Goal: Task Accomplishment & Management: Complete application form

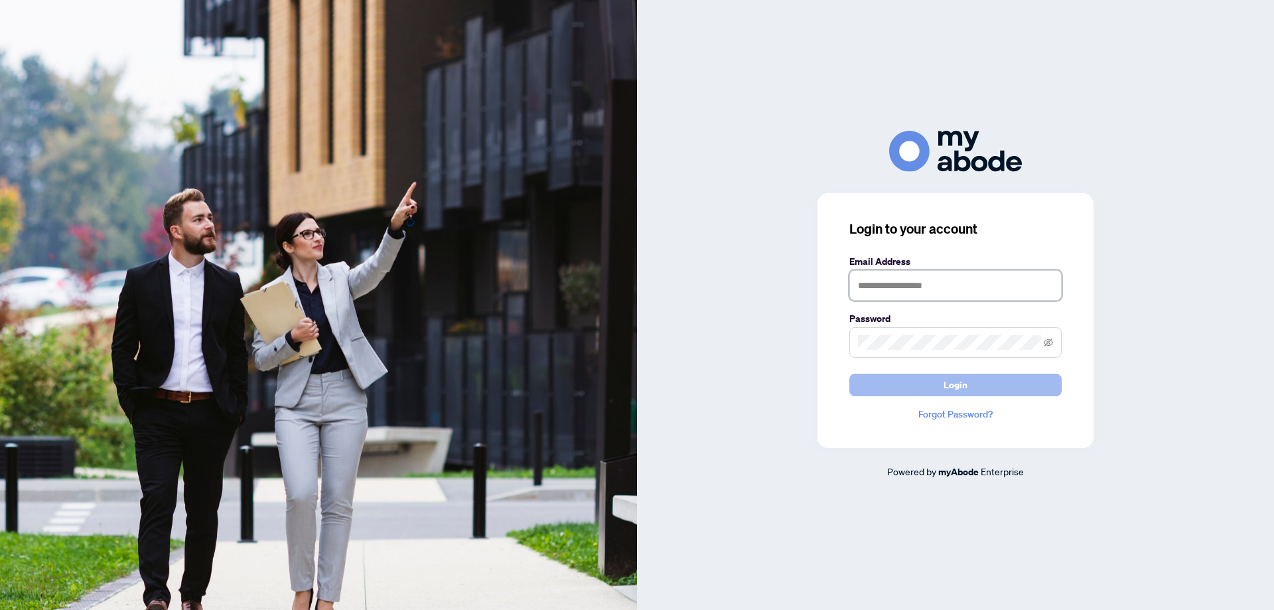
type input "**********"
click at [975, 385] on button "Login" at bounding box center [956, 385] width 212 height 23
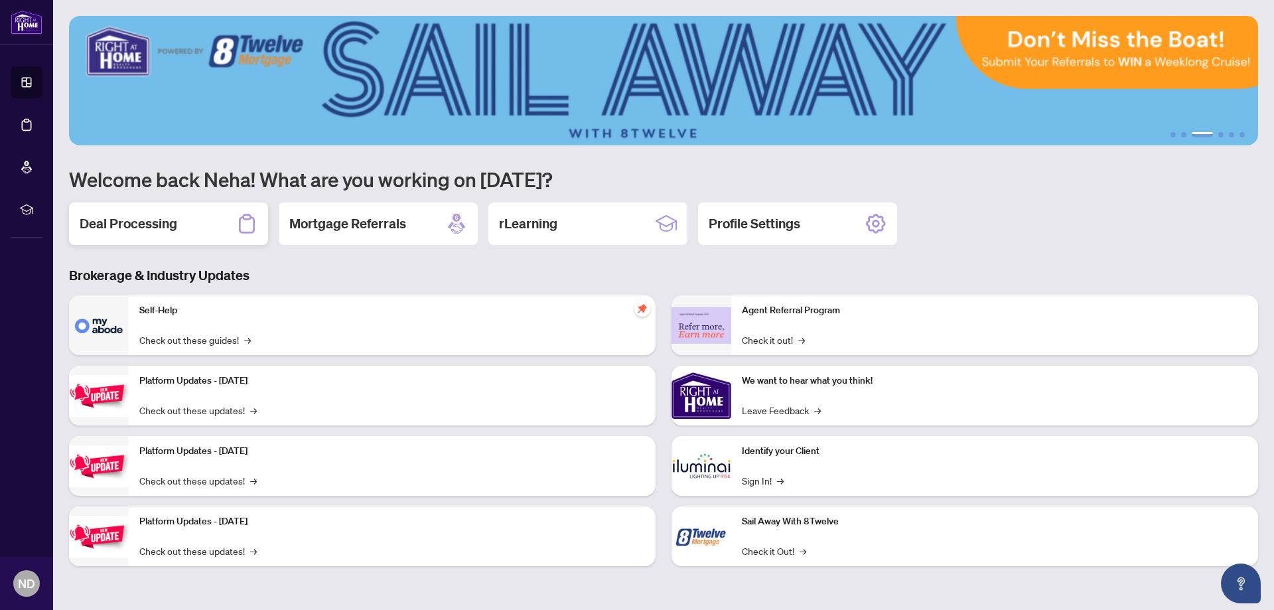
click at [201, 227] on div "Deal Processing" at bounding box center [168, 223] width 199 height 42
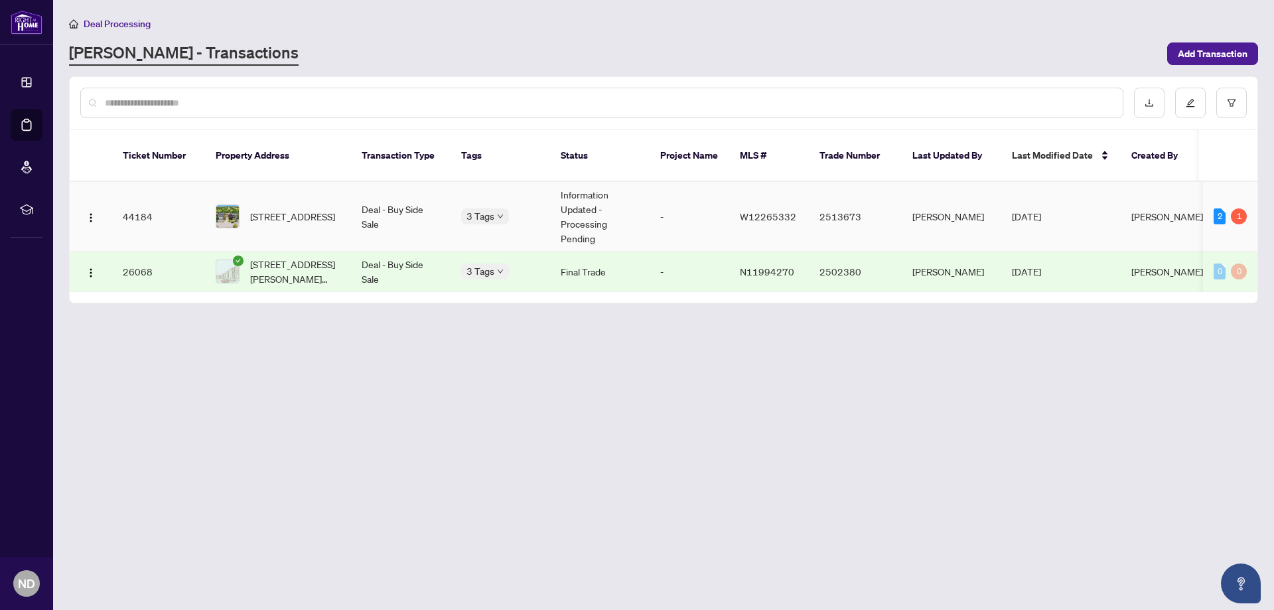
click at [601, 191] on td "Information Updated - Processing Pending" at bounding box center [600, 217] width 100 height 70
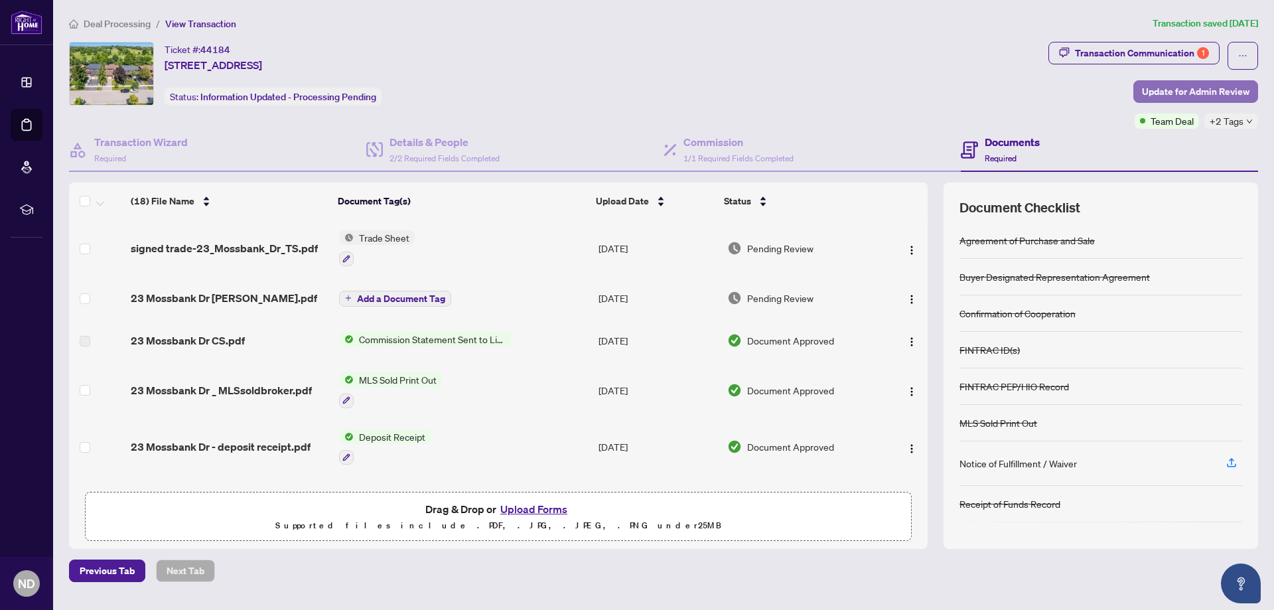
click at [1221, 93] on span "Update for Admin Review" at bounding box center [1196, 91] width 108 height 21
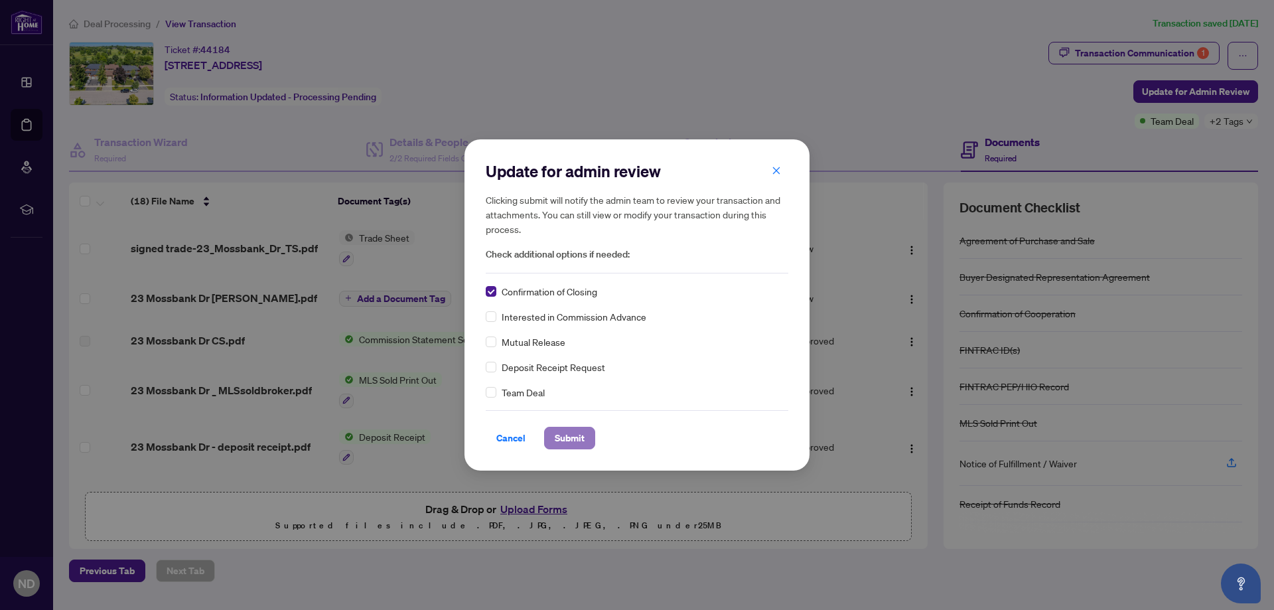
click at [580, 438] on span "Submit" at bounding box center [570, 437] width 30 height 21
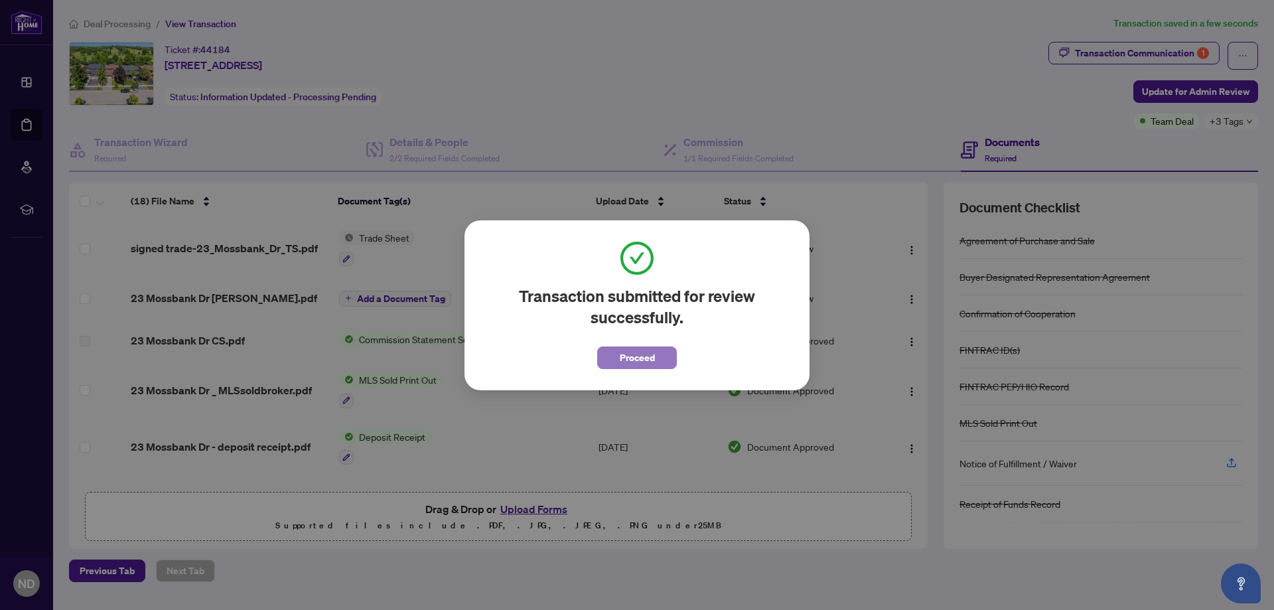
click at [660, 360] on button "Proceed" at bounding box center [637, 357] width 80 height 23
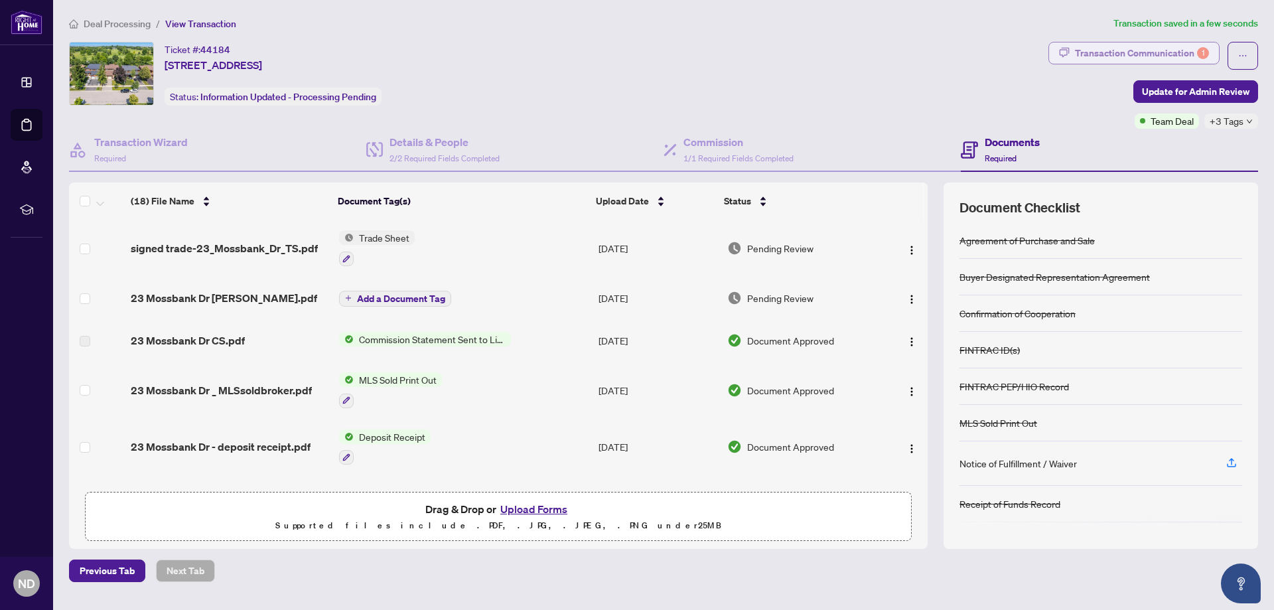
click at [1094, 50] on div "Transaction Communication 1" at bounding box center [1142, 52] width 134 height 21
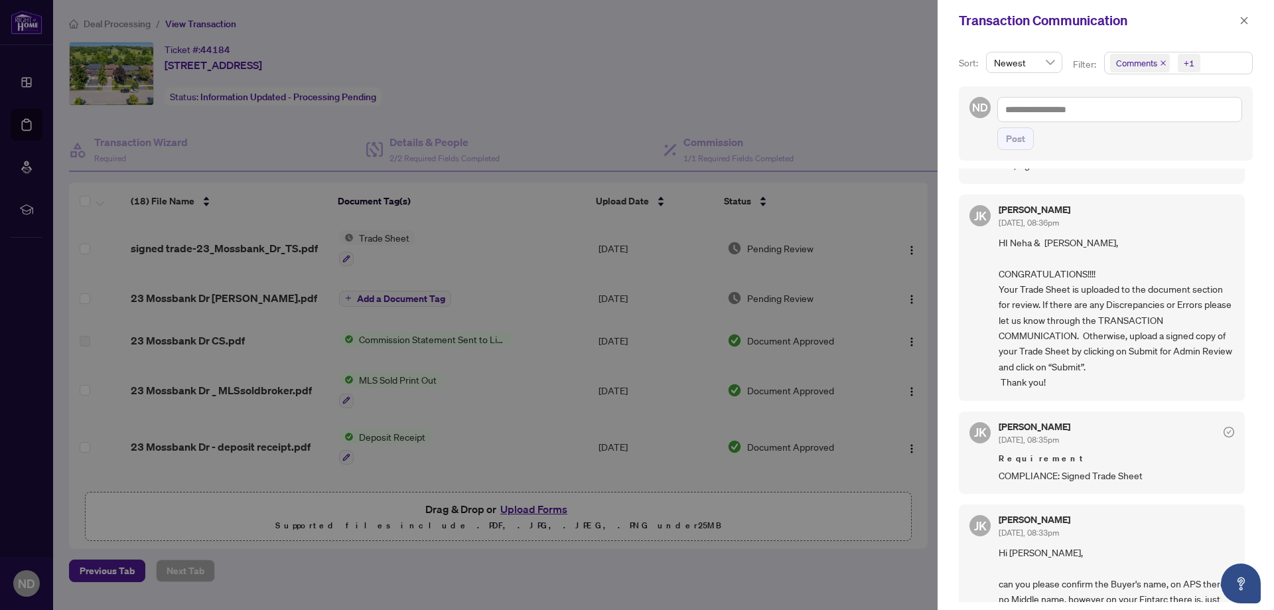
scroll to position [106, 0]
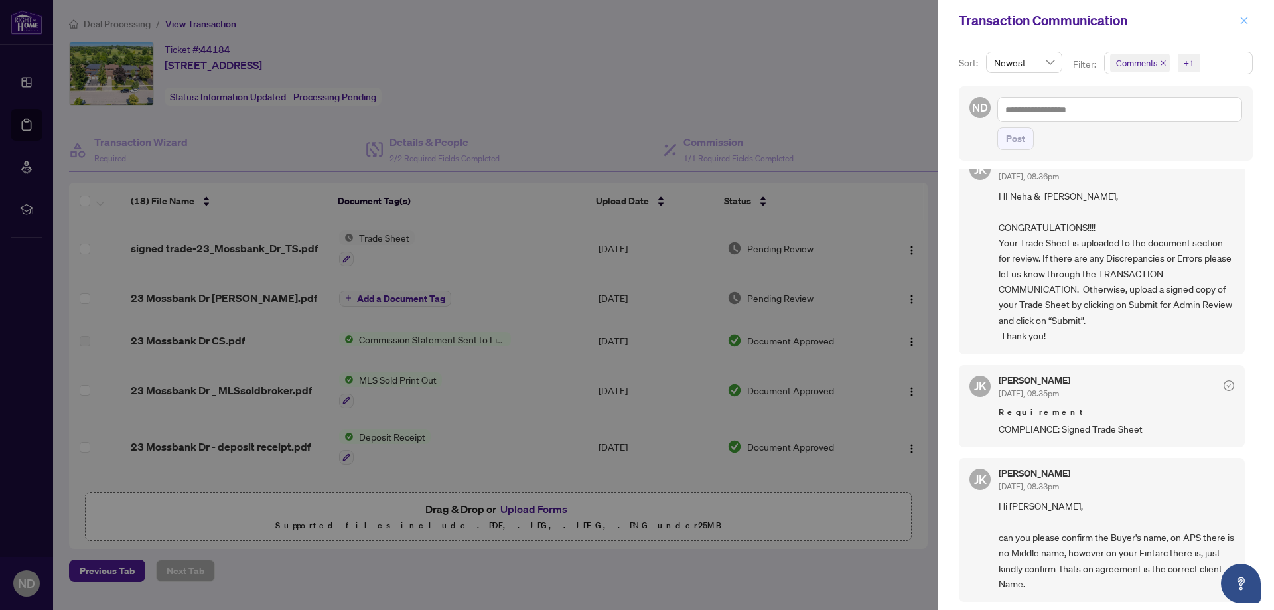
click at [1241, 20] on icon "close" at bounding box center [1244, 20] width 9 height 9
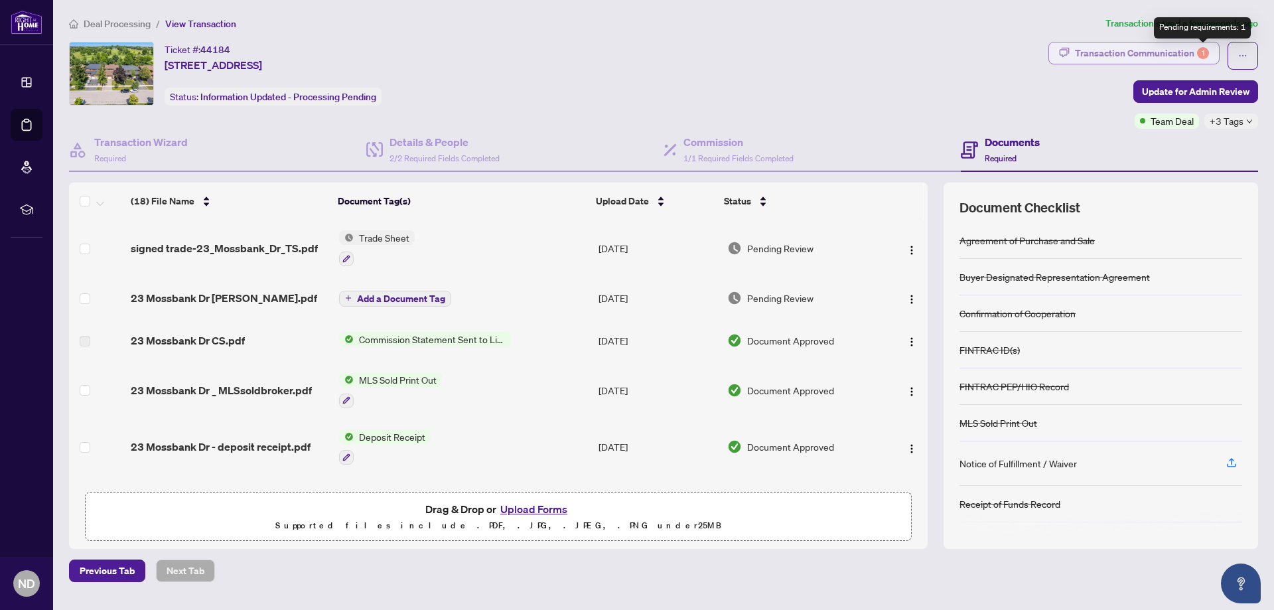
click at [1205, 51] on div "1" at bounding box center [1203, 53] width 12 height 12
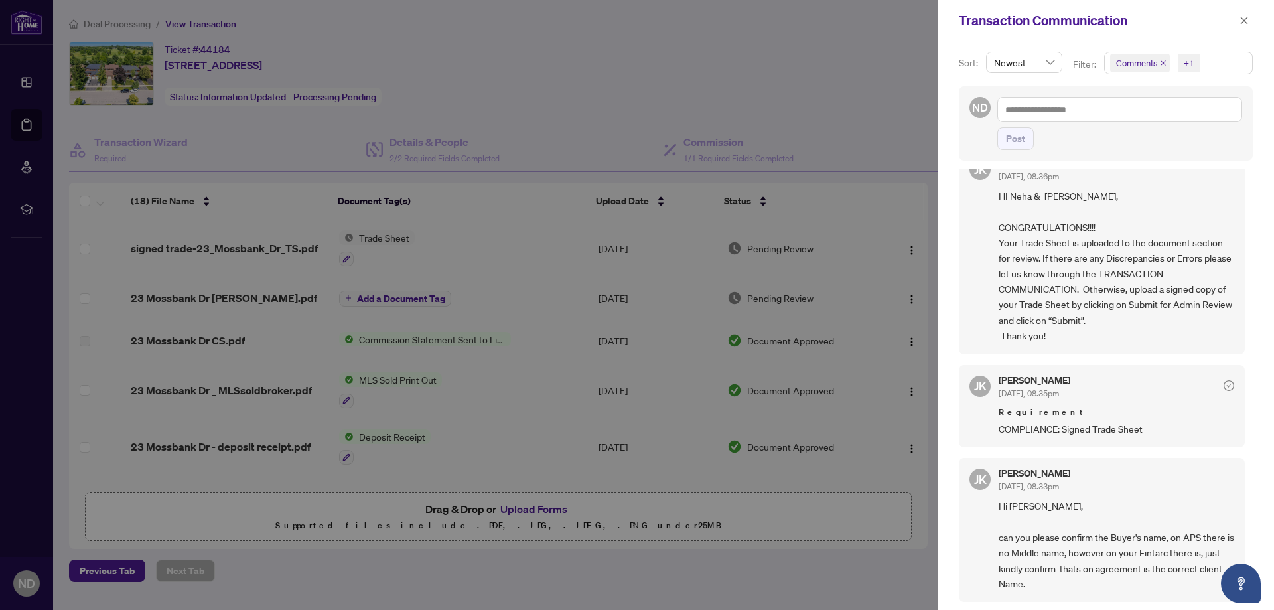
scroll to position [3, 0]
click at [1224, 385] on icon "check-circle" at bounding box center [1229, 383] width 11 height 11
click at [1052, 427] on span "COMPLIANCE: Signed Trade Sheet" at bounding box center [1117, 426] width 236 height 15
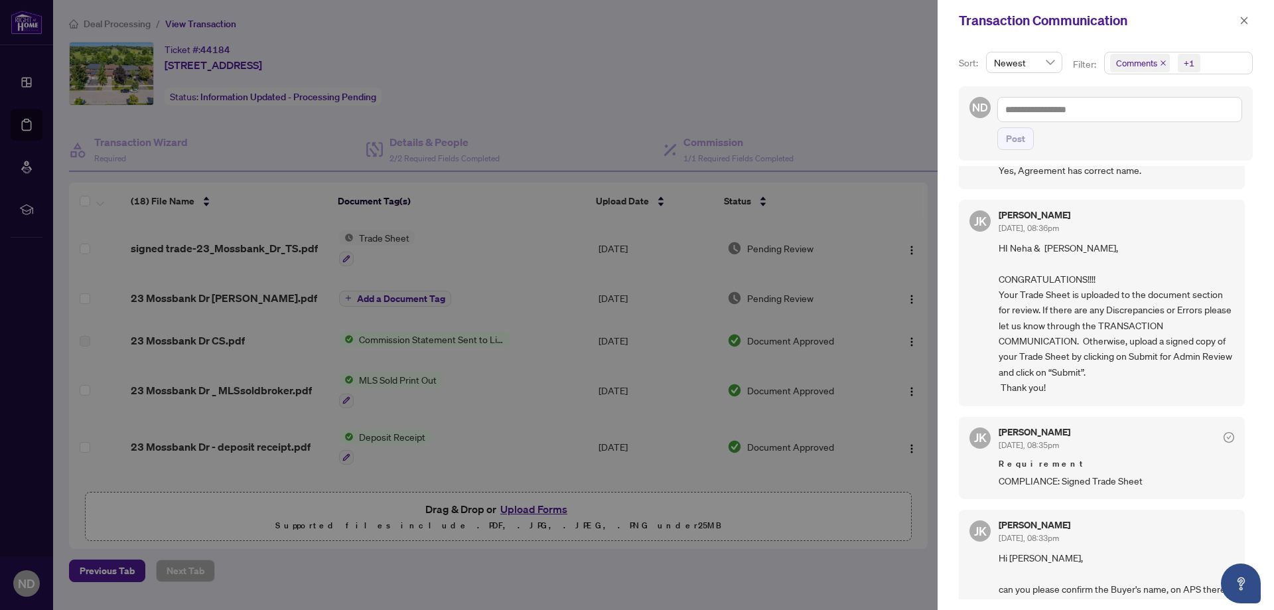
scroll to position [0, 0]
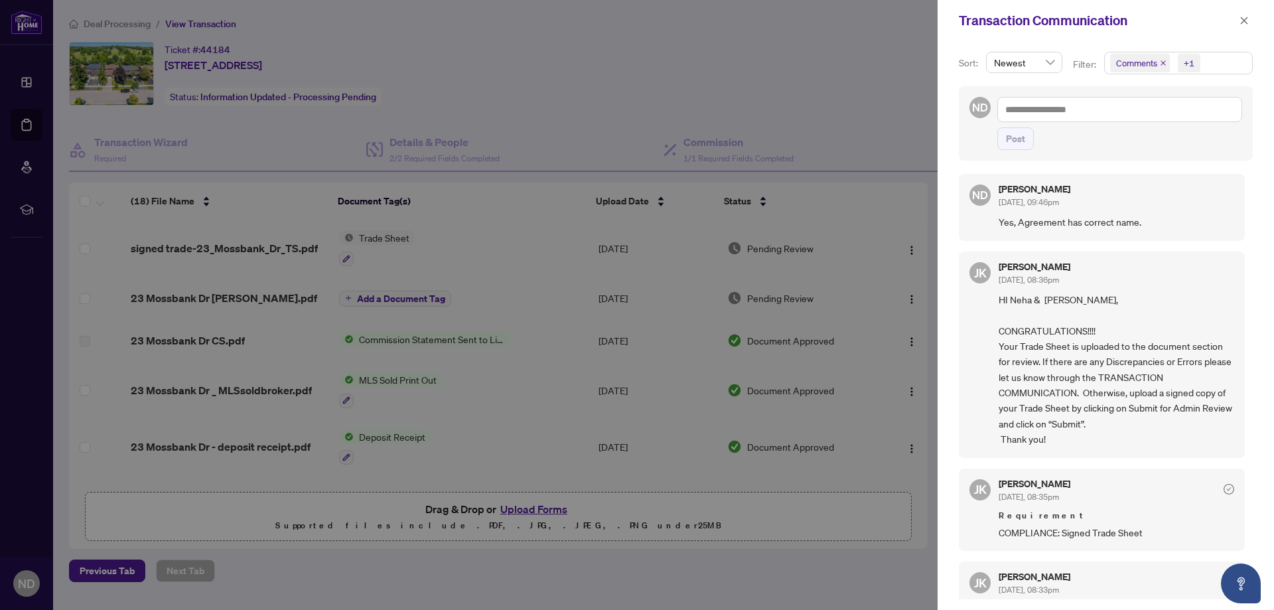
click at [657, 59] on div at bounding box center [637, 305] width 1274 height 610
click at [1242, 23] on icon "close" at bounding box center [1244, 20] width 7 height 7
